Goal: Check status: Check status

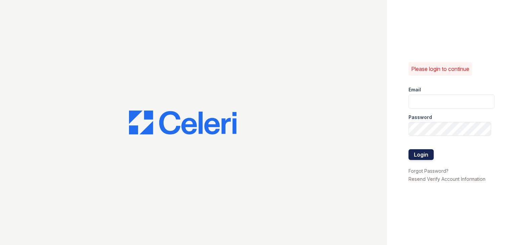
type input "arrivelex@trinity-pm.com"
click at [414, 156] on button "Login" at bounding box center [420, 154] width 25 height 11
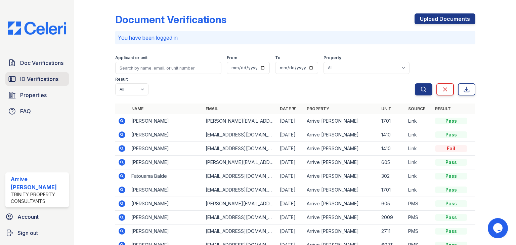
click at [32, 78] on span "ID Verifications" at bounding box center [39, 79] width 38 height 8
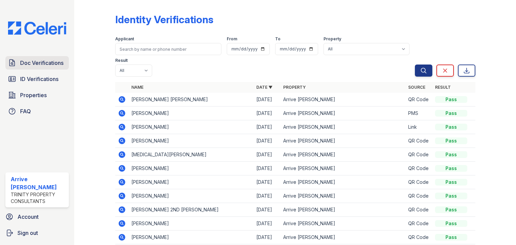
click at [30, 64] on span "Doc Verifications" at bounding box center [41, 63] width 43 height 8
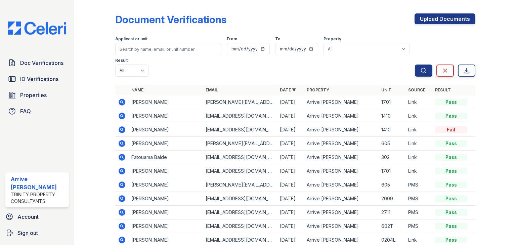
click at [123, 99] on icon at bounding box center [122, 102] width 7 height 7
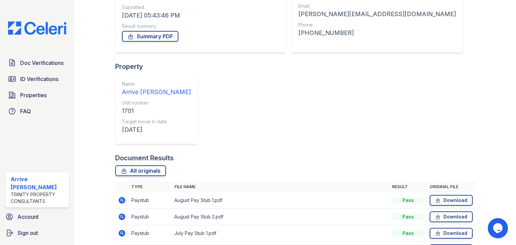
scroll to position [103, 0]
click at [122, 196] on icon at bounding box center [122, 200] width 8 height 8
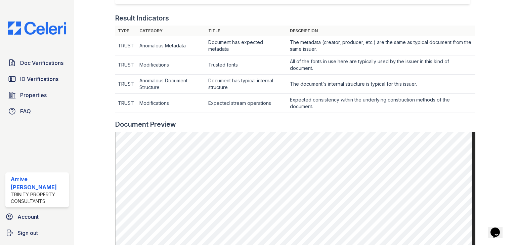
scroll to position [188, 0]
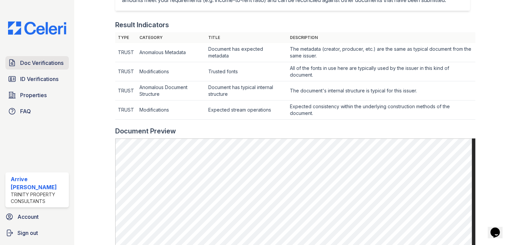
click at [38, 63] on span "Doc Verifications" at bounding box center [41, 63] width 43 height 8
